Goal: Task Accomplishment & Management: Manage account settings

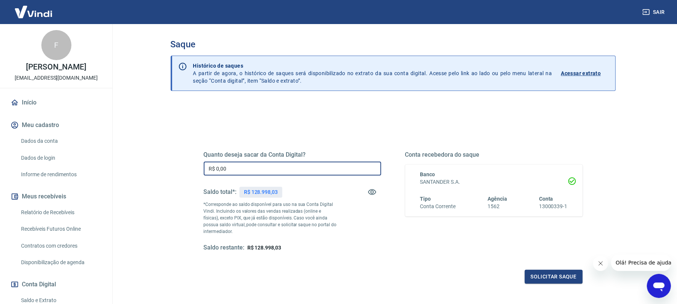
click at [259, 171] on input "R$ 0,00" at bounding box center [292, 169] width 177 height 14
click at [259, 172] on input "R$ 0,00" at bounding box center [292, 169] width 177 height 14
type input "R$ 17.000,00"
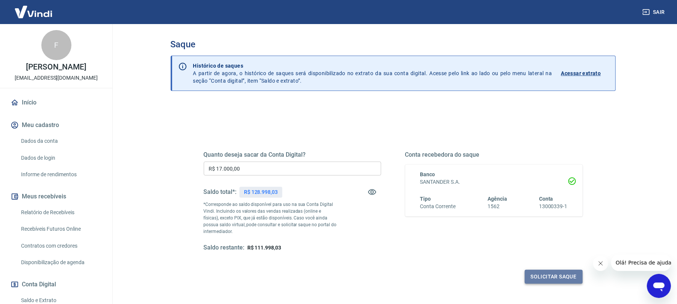
click at [513, 228] on button "Solicitar saque" at bounding box center [554, 277] width 58 height 14
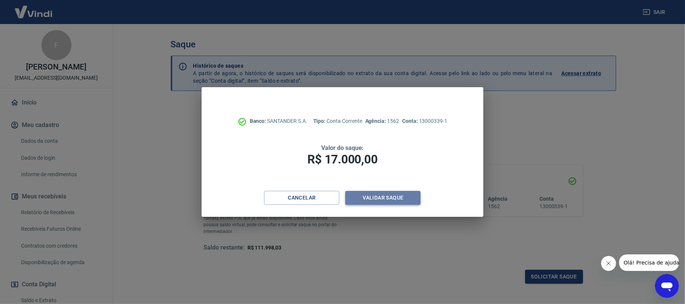
click at [387, 195] on button "Validar saque" at bounding box center [382, 198] width 75 height 14
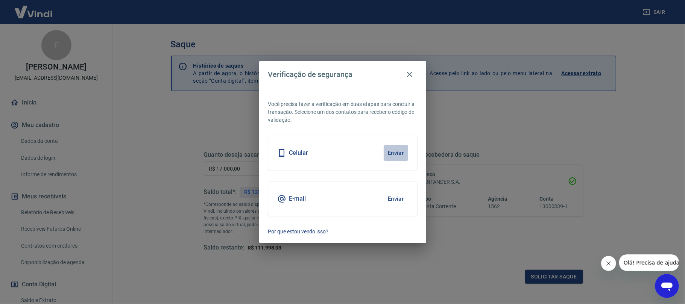
click at [393, 151] on button "Enviar" at bounding box center [396, 153] width 24 height 16
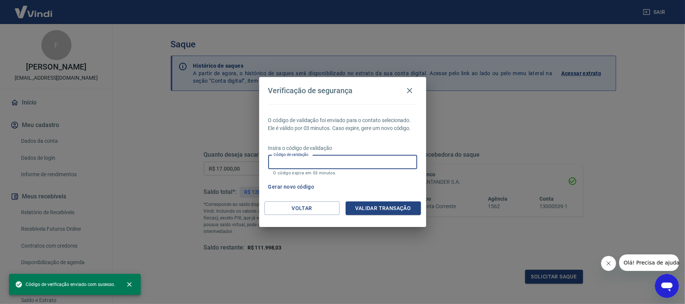
click at [329, 160] on input "Código de validação" at bounding box center [342, 162] width 149 height 14
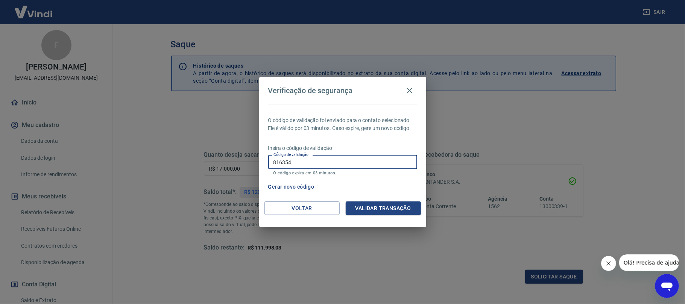
type input "816354"
click at [372, 208] on button "Validar transação" at bounding box center [383, 209] width 75 height 14
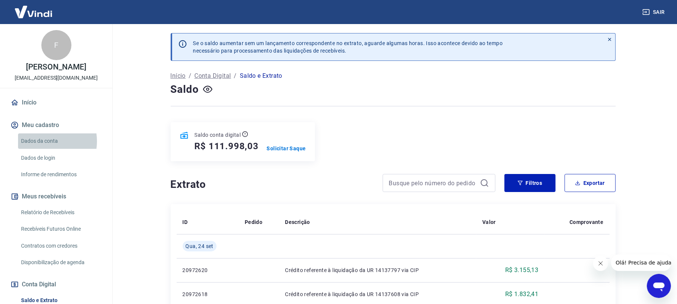
click at [44, 141] on link "Dados da conta" at bounding box center [60, 140] width 85 height 15
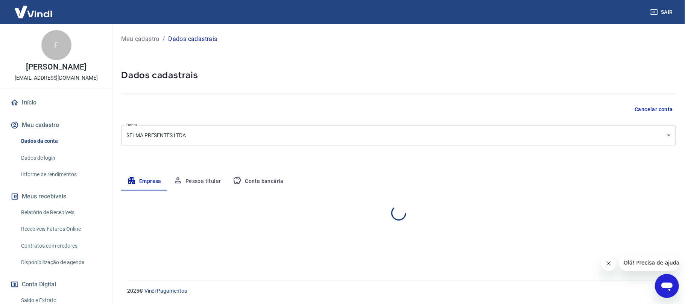
select select "SP"
select select "business"
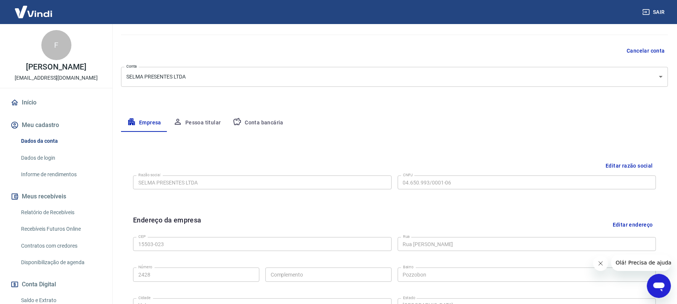
scroll to position [50, 0]
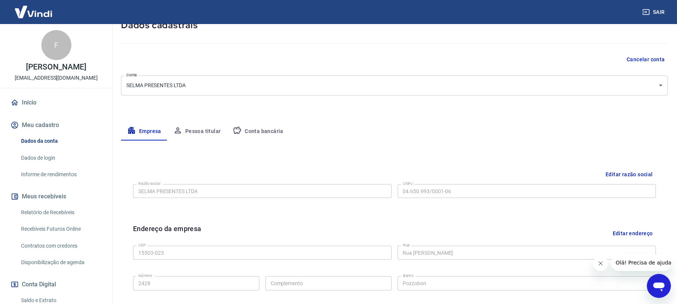
click at [258, 127] on button "Conta bancária" at bounding box center [258, 132] width 63 height 18
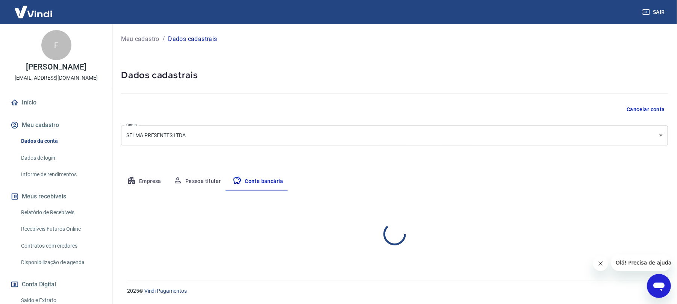
scroll to position [0, 0]
select select "1"
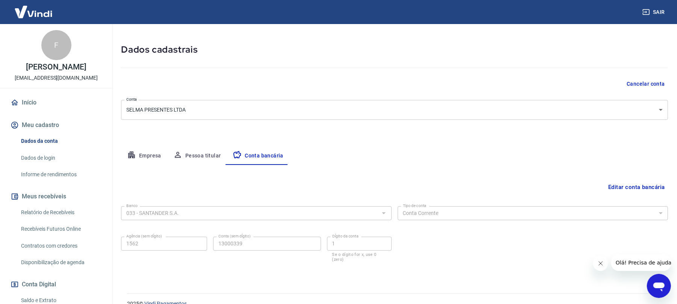
scroll to position [38, 0]
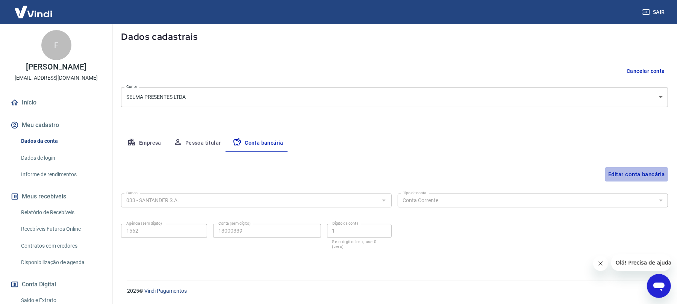
click at [513, 173] on button "Editar conta bancária" at bounding box center [636, 174] width 63 height 14
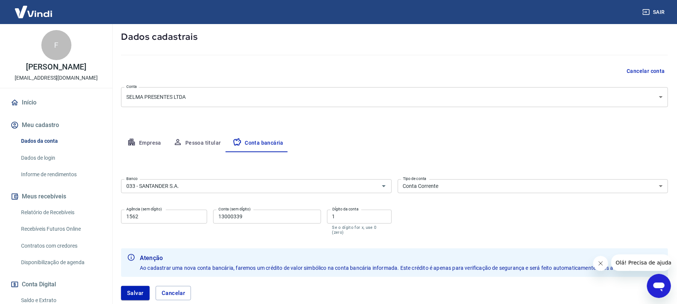
scroll to position [85, 0]
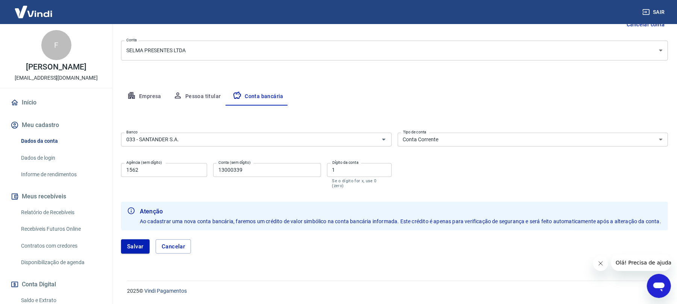
click at [156, 167] on input "1562" at bounding box center [164, 170] width 86 height 14
drag, startPoint x: 133, startPoint y: 163, endPoint x: 89, endPoint y: 145, distance: 47.6
click at [118, 160] on div "Meu cadastro / Dados cadastrais Dados cadastrais Cancelar conta Conta SELMA PRE…" at bounding box center [394, 105] width 565 height 333
drag, startPoint x: 109, startPoint y: 159, endPoint x: 59, endPoint y: 154, distance: 49.5
click at [86, 152] on div "Sair F Fernanda Tavares fernandatavaresstore@gmail.com Início Meu cadastro Dado…" at bounding box center [338, 67] width 677 height 304
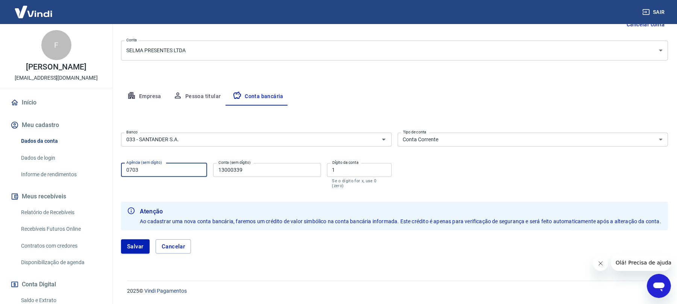
type input "0703"
drag, startPoint x: 217, startPoint y: 169, endPoint x: 205, endPoint y: 167, distance: 13.0
click at [205, 167] on div "Agência (sem dígito) 0703 Agência (sem dígito) Conta (sem dígito) 13000339 Cont…" at bounding box center [256, 175] width 271 height 30
type input "59969"
click at [326, 174] on div "Agência (sem dígito) 0703 Agência (sem dígito) Conta (sem dígito) 59969 Conta (…" at bounding box center [256, 175] width 271 height 30
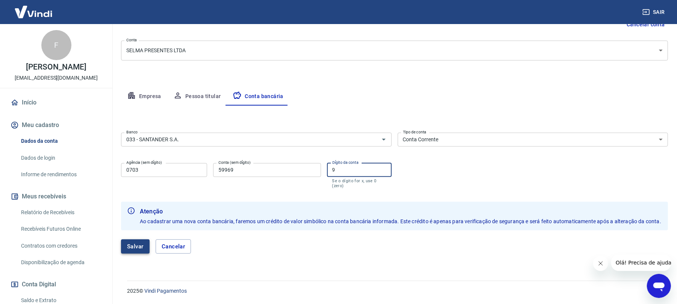
type input "9"
drag, startPoint x: 133, startPoint y: 245, endPoint x: 153, endPoint y: 238, distance: 21.7
click at [133, 228] on button "Salvar" at bounding box center [135, 247] width 29 height 14
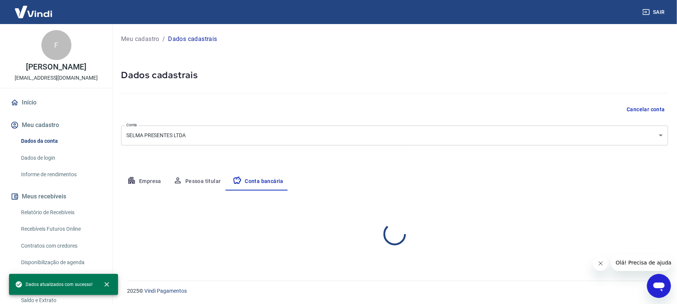
scroll to position [0, 0]
select select "1"
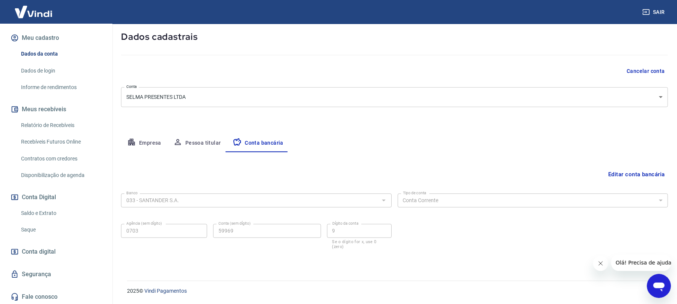
scroll to position [88, 0]
click at [30, 227] on link "Saque" at bounding box center [60, 228] width 85 height 15
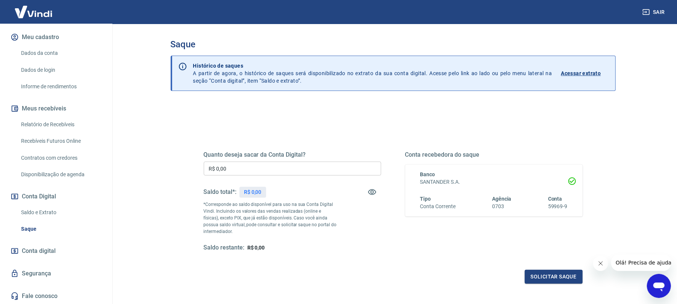
click at [250, 170] on input "R$ 0,00" at bounding box center [292, 169] width 177 height 14
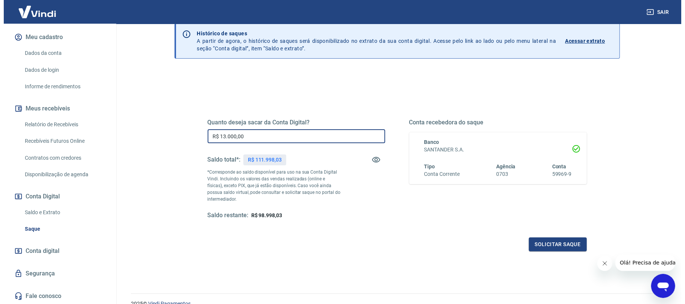
scroll to position [50, 0]
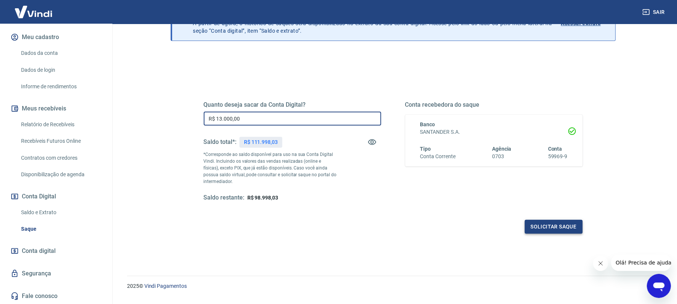
type input "R$ 13.000,00"
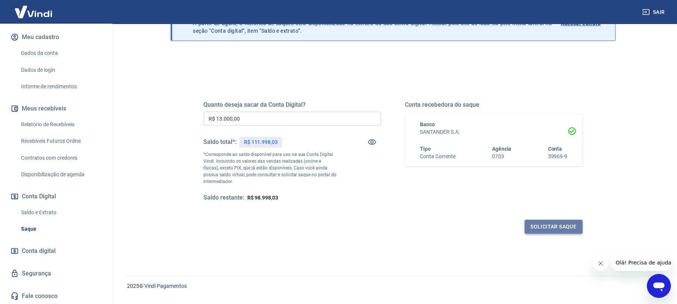
click at [513, 228] on button "Solicitar saque" at bounding box center [554, 227] width 58 height 14
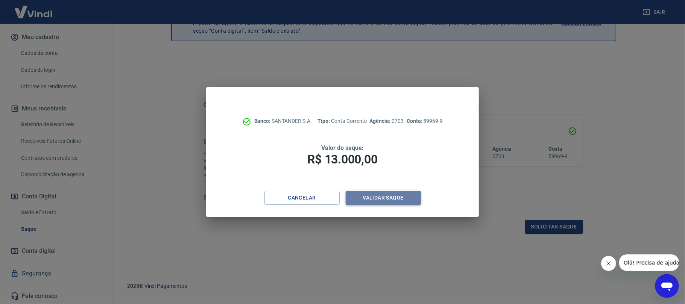
click at [357, 196] on button "Validar saque" at bounding box center [383, 198] width 75 height 14
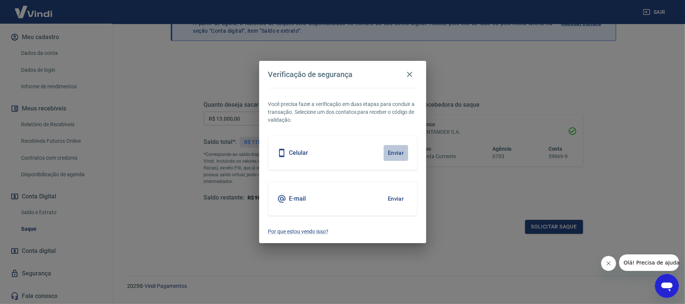
click at [393, 151] on button "Enviar" at bounding box center [396, 153] width 24 height 16
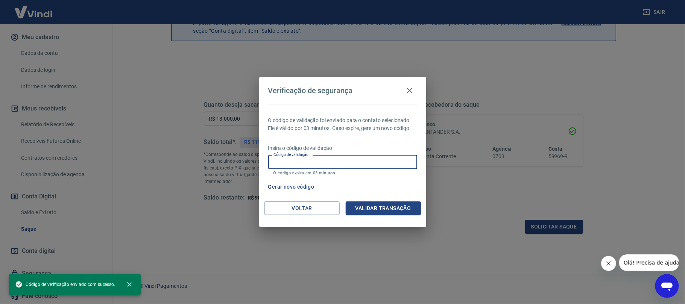
click at [326, 162] on input "Código de validação" at bounding box center [342, 162] width 149 height 14
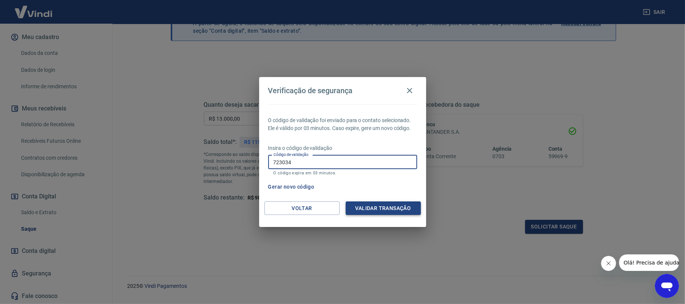
type input "723034"
click at [366, 214] on button "Validar transação" at bounding box center [383, 209] width 75 height 14
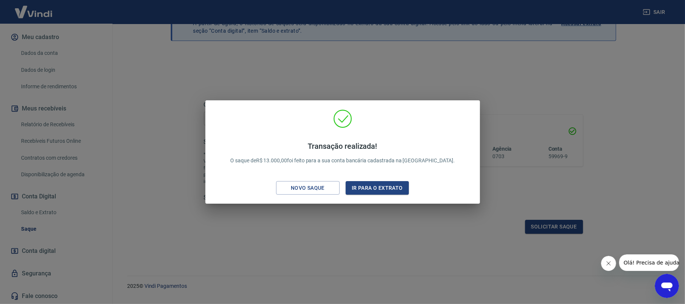
drag, startPoint x: 376, startPoint y: 88, endPoint x: 420, endPoint y: 9, distance: 90.1
click at [376, 87] on div "Transação realizada! O saque de R$ 13.000,00 foi feito para a sua conta bancári…" at bounding box center [342, 152] width 685 height 304
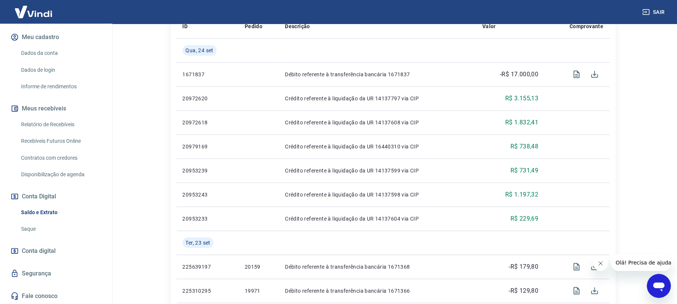
scroll to position [301, 0]
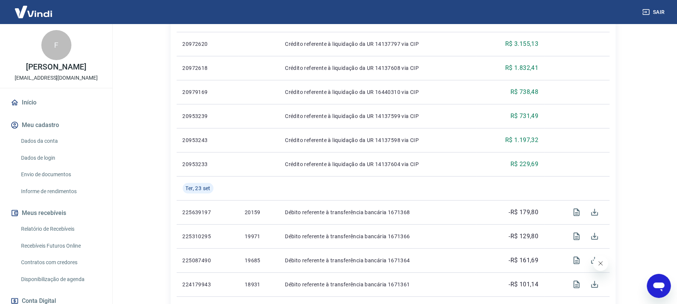
scroll to position [100, 0]
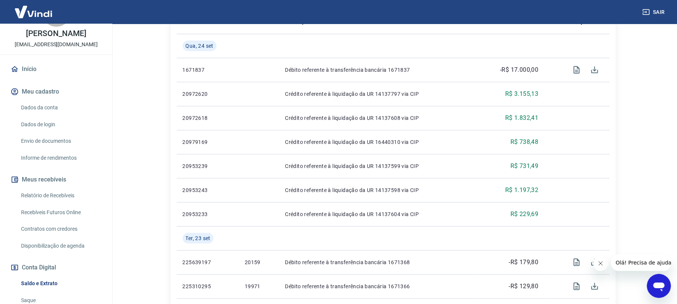
scroll to position [50, 0]
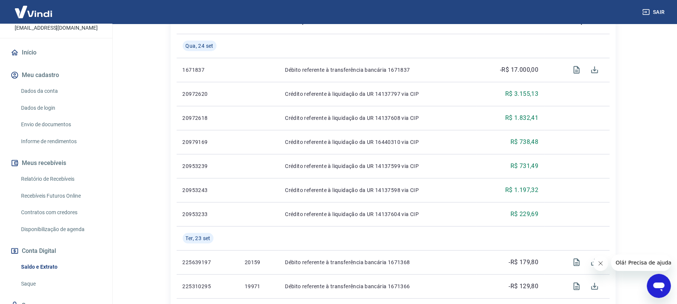
click at [50, 92] on link "Dados da conta" at bounding box center [60, 90] width 85 height 15
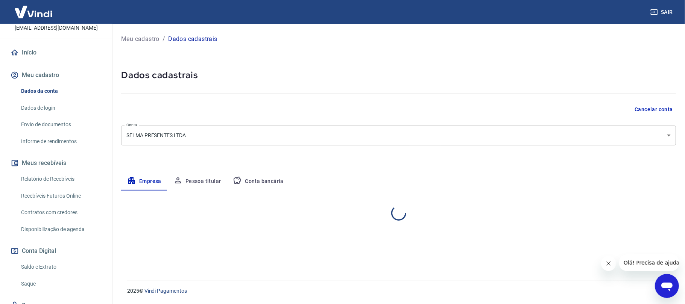
select select "SP"
select select "business"
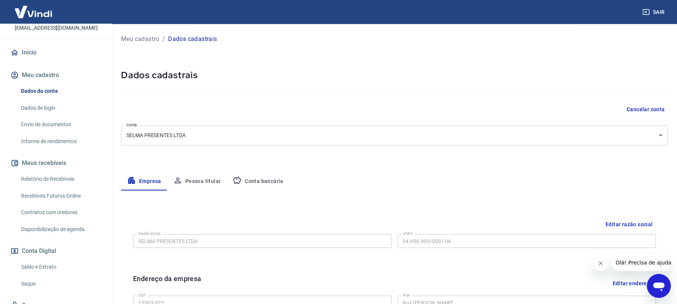
click at [270, 184] on button "Conta bancária" at bounding box center [258, 182] width 63 height 18
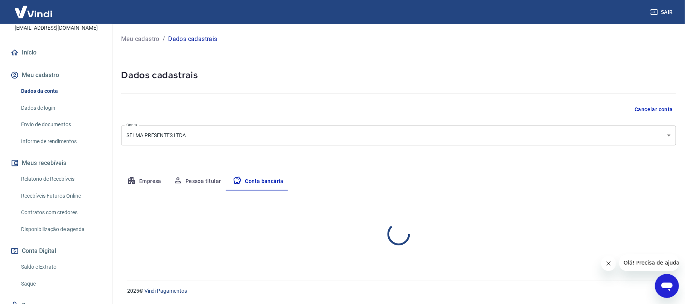
select select "1"
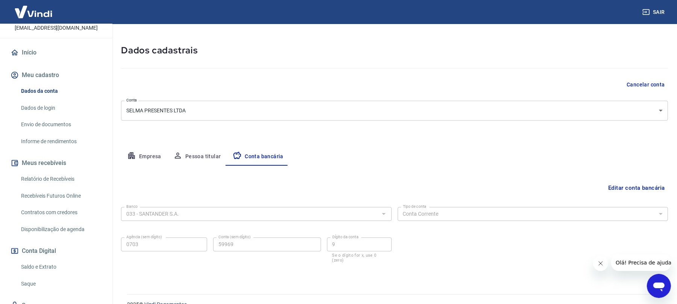
scroll to position [38, 0]
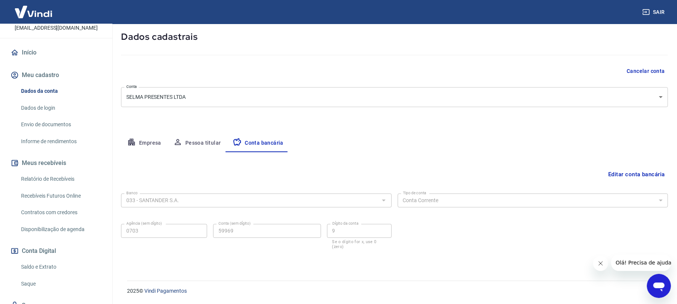
click at [629, 174] on button "Editar conta bancária" at bounding box center [636, 174] width 63 height 14
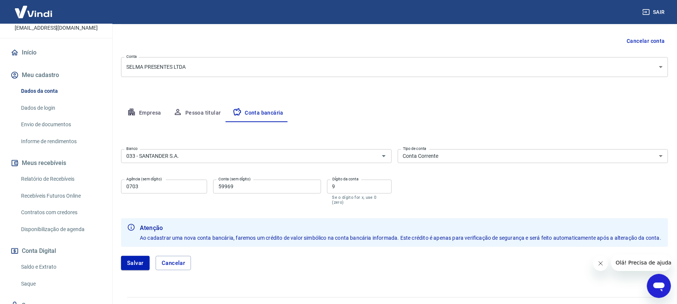
scroll to position [85, 0]
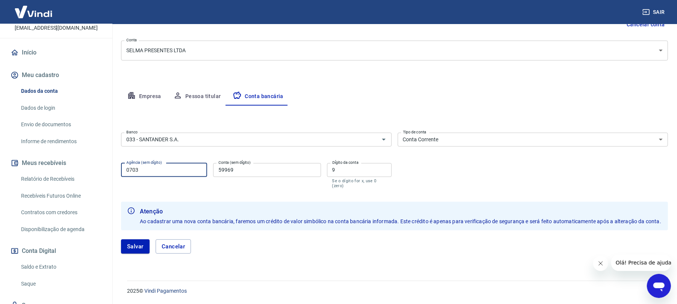
click at [179, 169] on input "0703" at bounding box center [164, 170] width 86 height 14
click at [243, 172] on input "59969" at bounding box center [267, 170] width 108 height 14
click at [136, 250] on button "Salvar" at bounding box center [135, 247] width 29 height 14
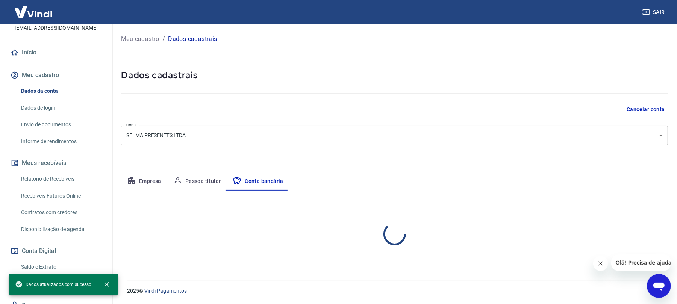
scroll to position [0, 0]
select select "1"
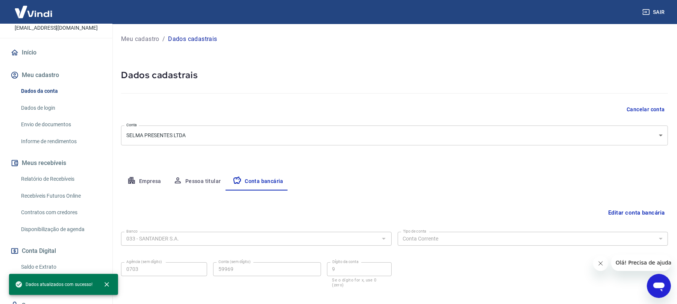
scroll to position [82, 0]
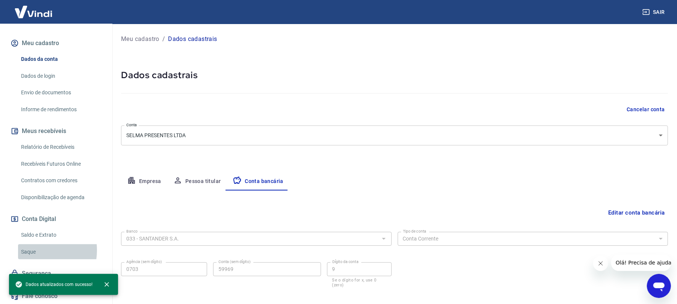
click at [33, 250] on link "Saque" at bounding box center [60, 251] width 85 height 15
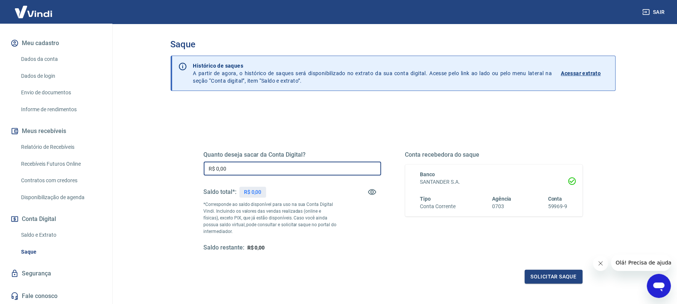
click at [262, 169] on input "R$ 0,00" at bounding box center [292, 169] width 177 height 14
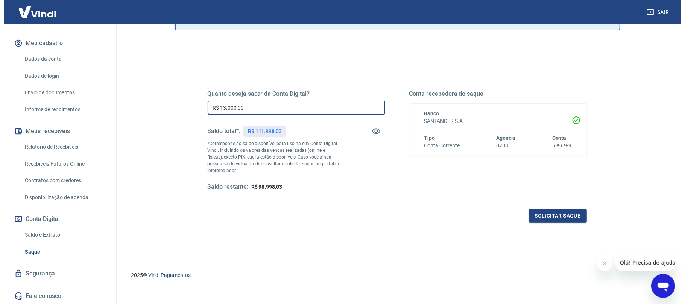
scroll to position [68, 0]
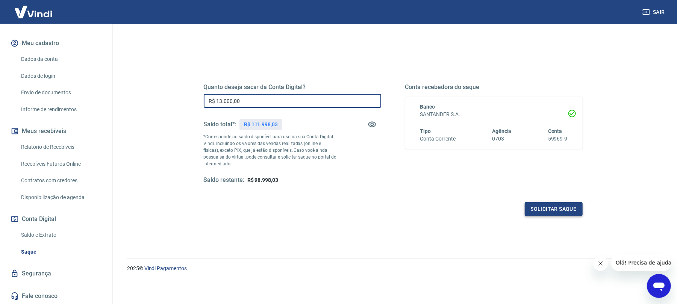
type input "R$ 13.000,00"
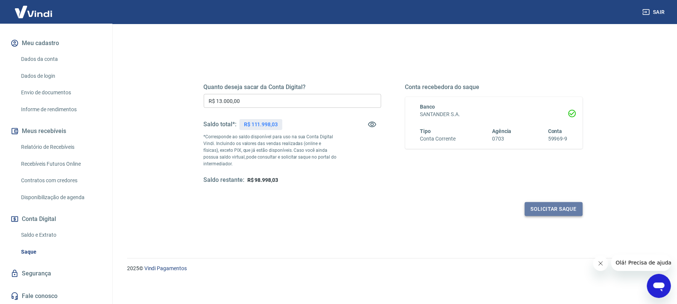
click at [551, 206] on button "Solicitar saque" at bounding box center [554, 209] width 58 height 14
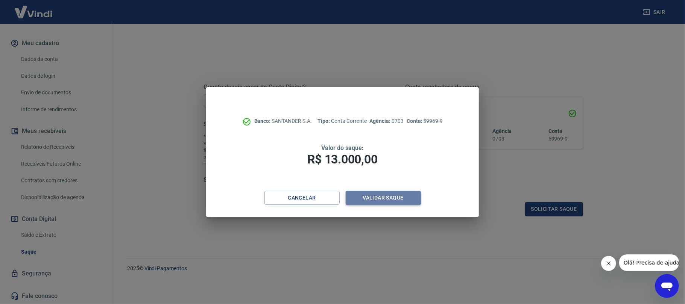
click at [394, 194] on button "Validar saque" at bounding box center [383, 198] width 75 height 14
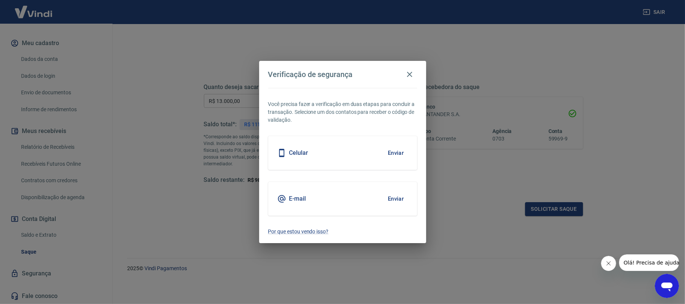
click at [397, 153] on button "Enviar" at bounding box center [396, 153] width 24 height 16
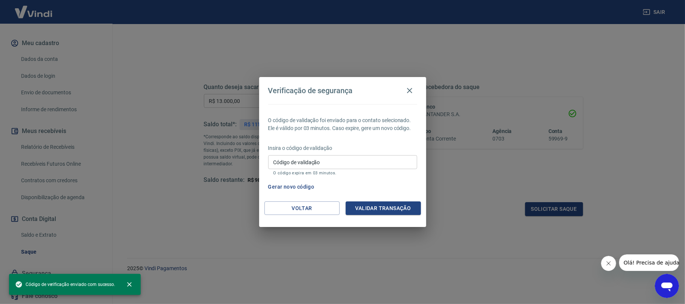
click at [330, 168] on input "Código de validação" at bounding box center [342, 162] width 149 height 14
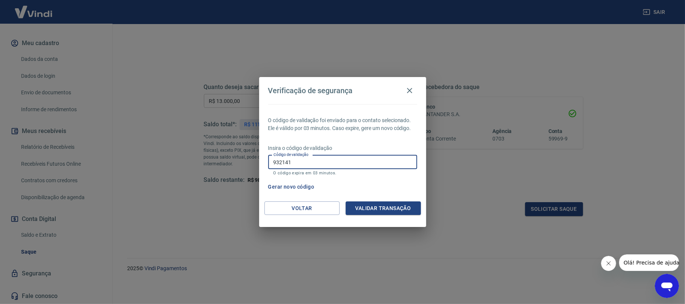
type input "932141"
click at [384, 208] on button "Validar transação" at bounding box center [383, 209] width 75 height 14
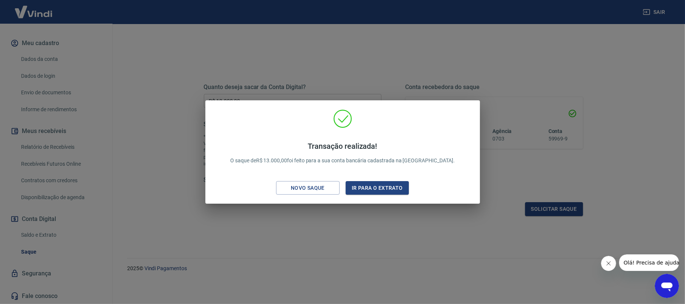
drag, startPoint x: 293, startPoint y: 229, endPoint x: 301, endPoint y: 246, distance: 19.0
click at [301, 246] on div "Transação realizada! O saque de R$ 13.000,00 foi feito para a sua conta bancári…" at bounding box center [342, 152] width 685 height 304
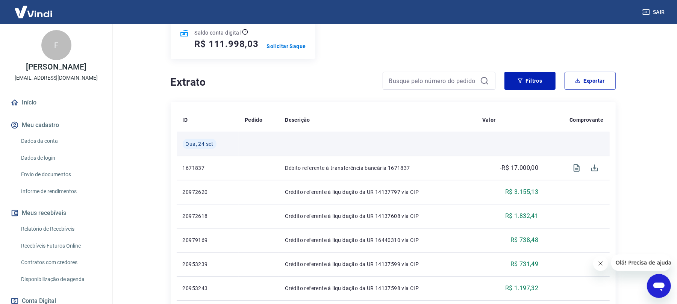
scroll to position [100, 0]
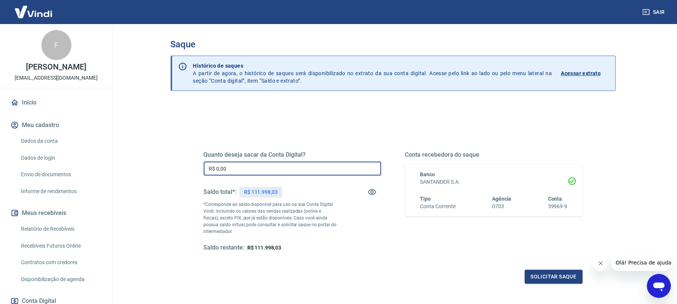
drag, startPoint x: 255, startPoint y: 172, endPoint x: 172, endPoint y: 168, distance: 82.8
click at [172, 167] on div "Quanto deseja sacar da Conta Digital? R$ 0,00 ​ Saldo total*: R$ 111.998,03 *Co…" at bounding box center [393, 237] width 445 height 269
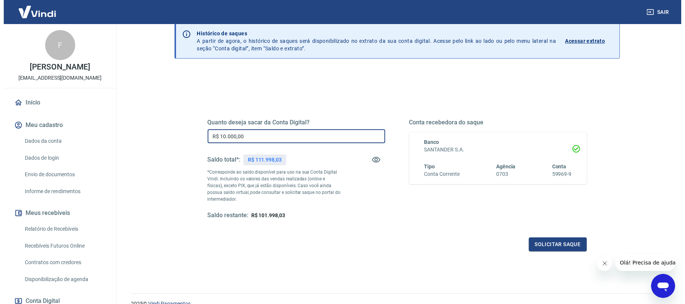
scroll to position [68, 0]
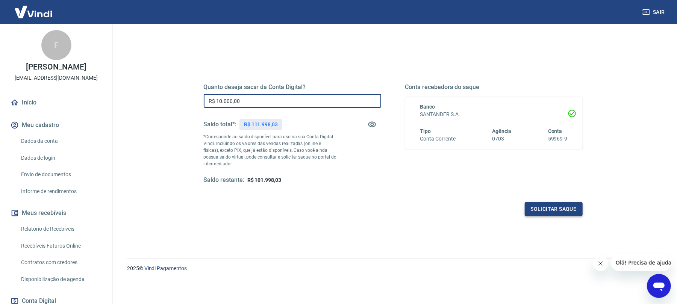
type input "R$ 10.000,00"
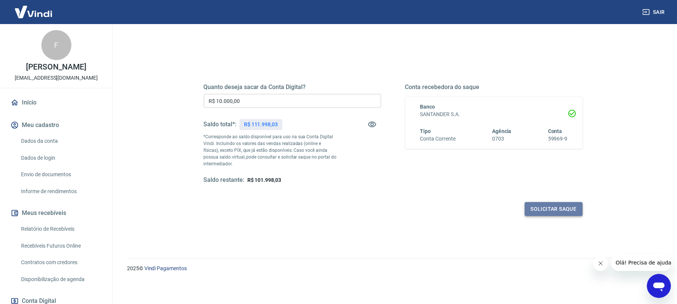
click at [535, 209] on button "Solicitar saque" at bounding box center [554, 209] width 58 height 14
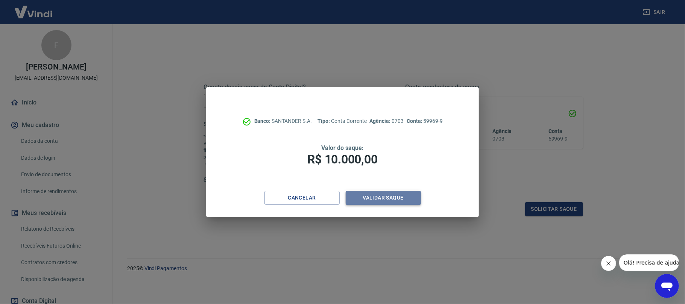
click at [392, 197] on button "Validar saque" at bounding box center [383, 198] width 75 height 14
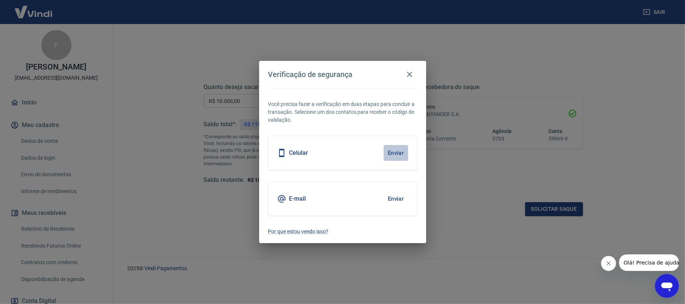
click at [391, 155] on button "Enviar" at bounding box center [396, 153] width 24 height 16
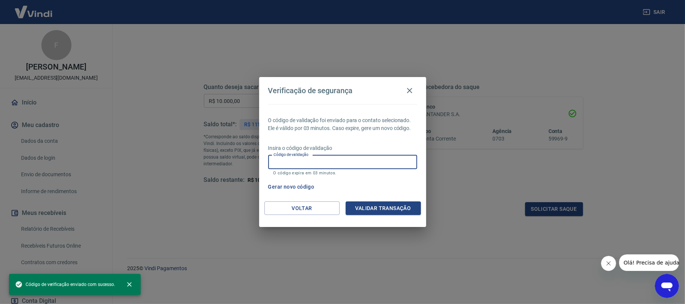
click at [361, 161] on input "Código de validação" at bounding box center [342, 162] width 149 height 14
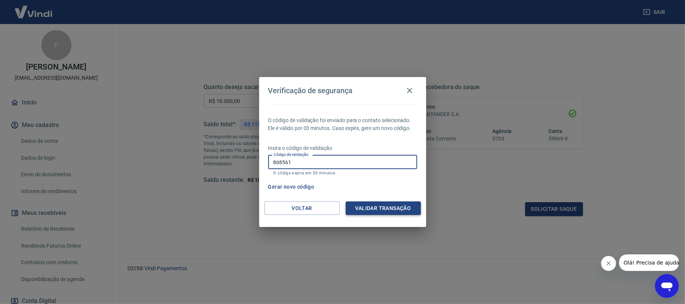
type input "868561"
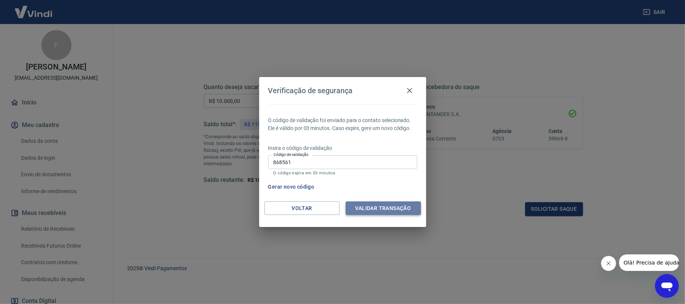
click at [368, 207] on button "Validar transação" at bounding box center [383, 209] width 75 height 14
